Goal: Information Seeking & Learning: Learn about a topic

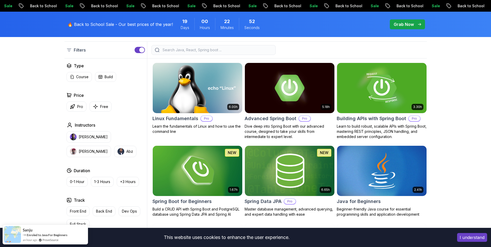
scroll to position [155, 0]
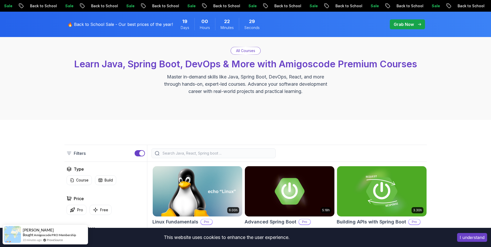
scroll to position [0, 0]
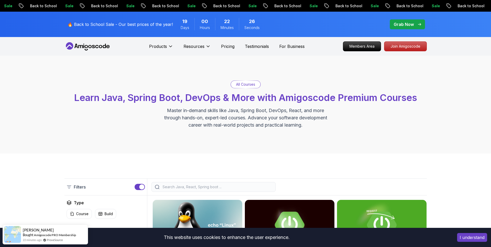
click at [398, 24] on p "Grab Now" at bounding box center [404, 24] width 20 height 6
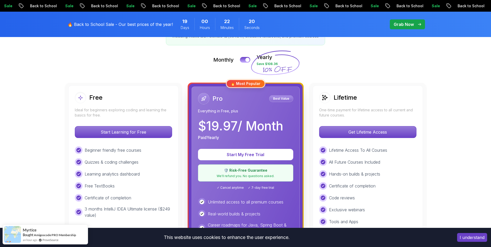
scroll to position [104, 0]
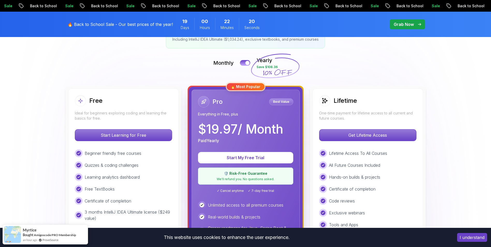
click at [344, 101] on h2 "Lifetime" at bounding box center [345, 101] width 23 height 8
click at [371, 136] on p "Get Lifetime Access" at bounding box center [368, 135] width 92 height 11
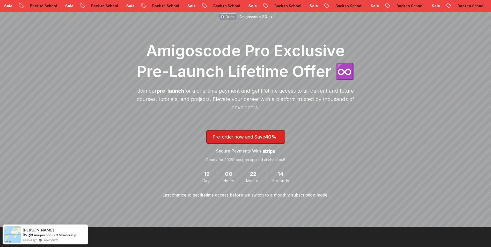
scroll to position [52, 0]
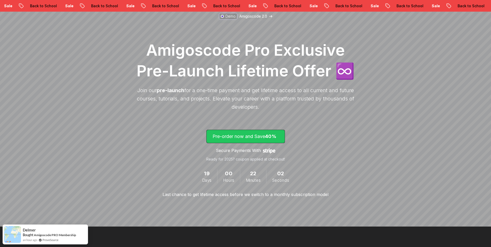
click at [245, 137] on p "Pre-order now and Save 40%" at bounding box center [245, 136] width 66 height 7
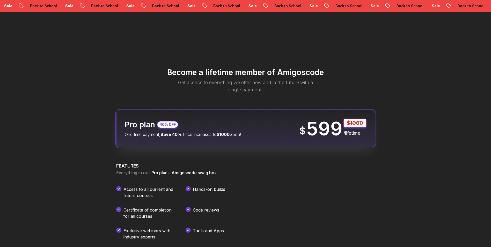
scroll to position [609, 0]
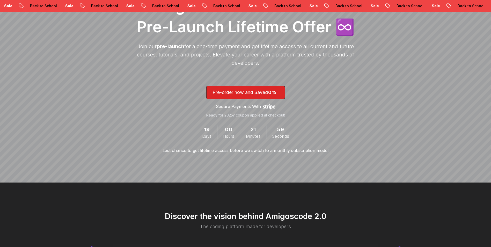
scroll to position [52, 0]
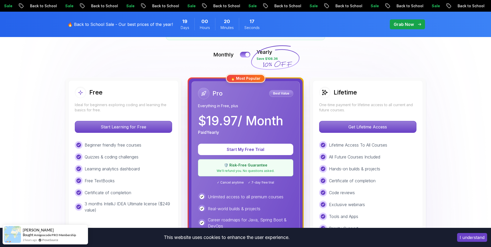
scroll to position [104, 0]
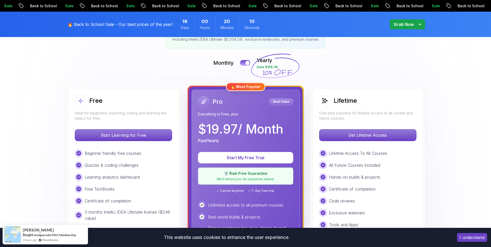
click at [256, 178] on p "We'll refund you. No questions asked." at bounding box center [245, 179] width 88 height 4
click at [247, 65] on div at bounding box center [247, 63] width 4 height 4
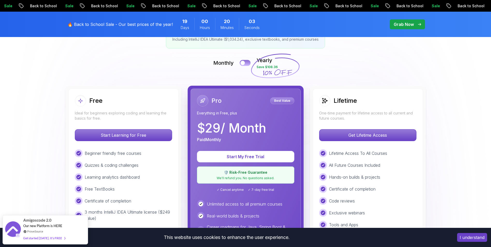
click at [246, 64] on button at bounding box center [245, 63] width 11 height 6
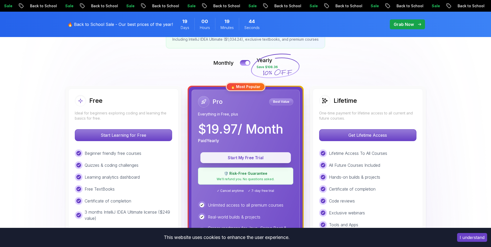
click at [238, 159] on p "Start My Free Trial" at bounding box center [245, 158] width 79 height 6
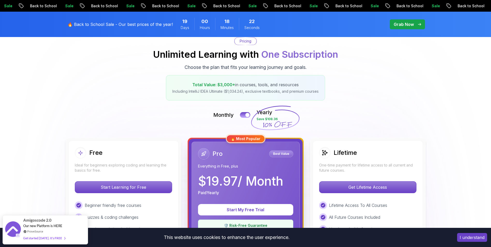
scroll to position [52, 0]
click at [94, 21] on p "🔥 Back to School Sale - Our best prices of the year!" at bounding box center [120, 24] width 105 height 6
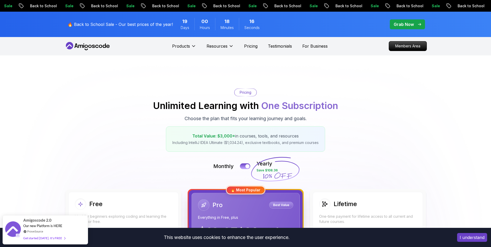
scroll to position [0, 0]
click at [86, 47] on icon at bounding box center [87, 46] width 47 height 8
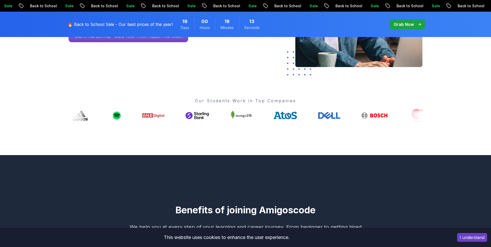
scroll to position [155, 0]
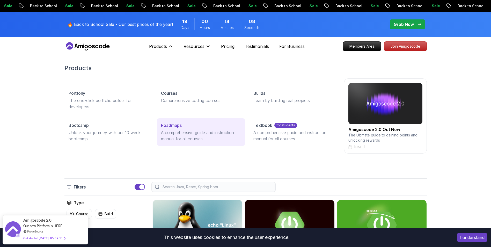
click at [165, 129] on link "Roadmaps A comprehensive guide and instruction manual for all courses" at bounding box center [201, 132] width 88 height 28
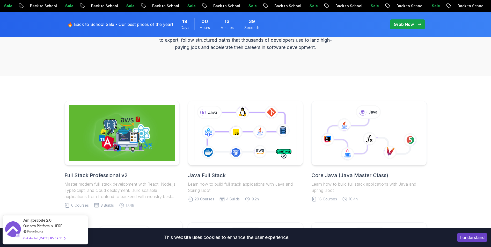
scroll to position [155, 0]
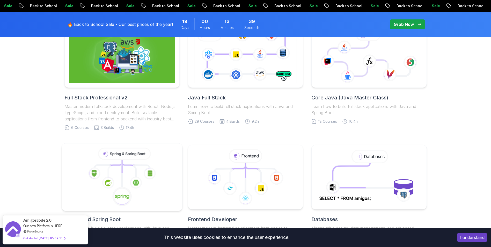
click at [120, 162] on icon at bounding box center [115, 162] width 12 height 5
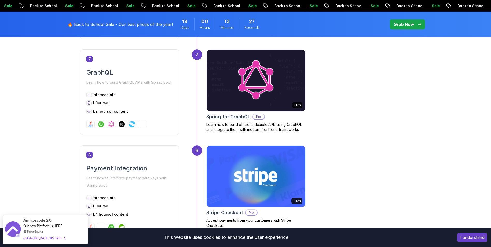
scroll to position [957, 0]
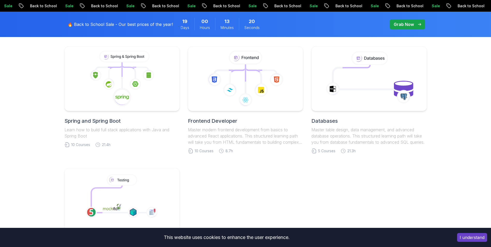
scroll to position [155, 0]
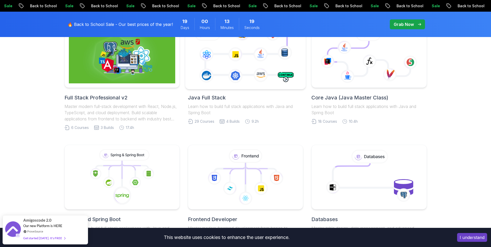
click at [215, 80] on icon at bounding box center [245, 55] width 109 height 61
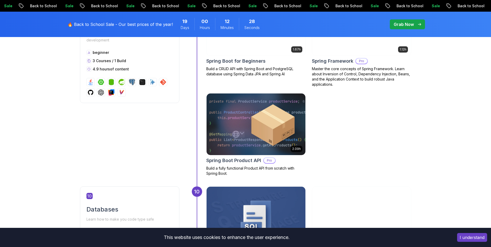
scroll to position [1164, 0]
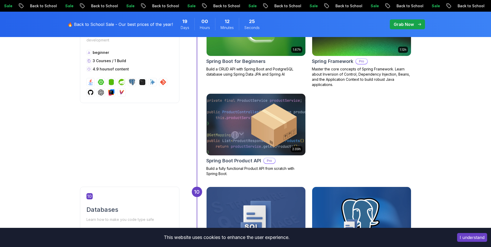
click at [278, 101] on img at bounding box center [256, 124] width 104 height 65
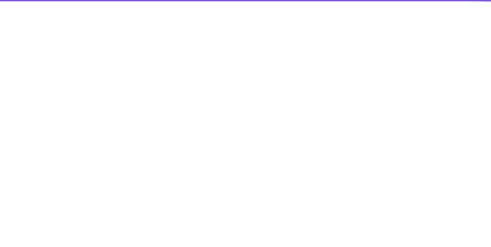
click at [244, 0] on html at bounding box center [245, 0] width 491 height 0
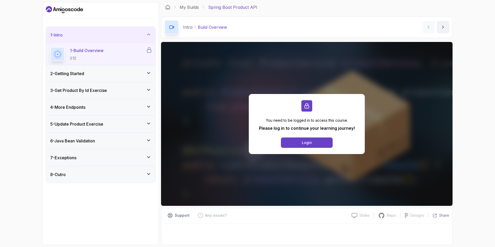
click at [147, 74] on icon at bounding box center [148, 72] width 5 height 5
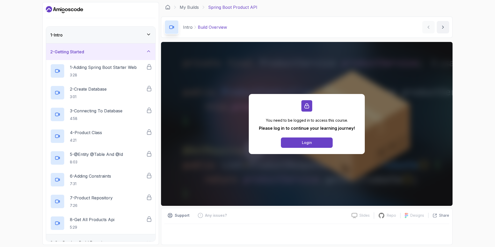
click at [149, 51] on icon at bounding box center [148, 50] width 3 height 1
